Goal: Book appointment/travel/reservation

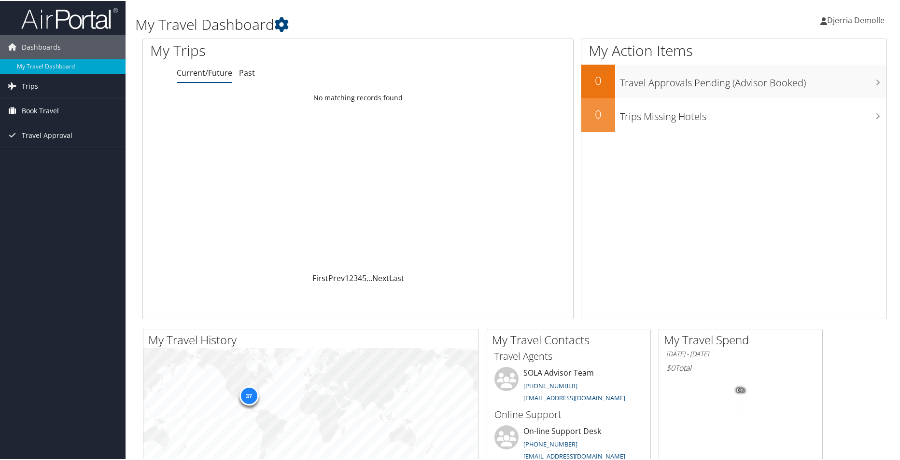
click at [40, 112] on span "Book Travel" at bounding box center [40, 110] width 37 height 24
click at [40, 111] on span "Book Travel" at bounding box center [40, 110] width 37 height 24
click at [41, 110] on span "Book Travel" at bounding box center [40, 110] width 37 height 24
click at [48, 144] on link "Book/Manage Online Trips" at bounding box center [63, 144] width 126 height 14
